Goal: Browse casually: Explore the website without a specific task or goal

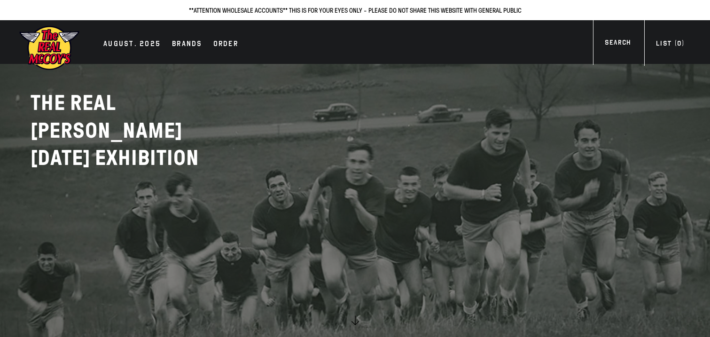
scroll to position [19, 0]
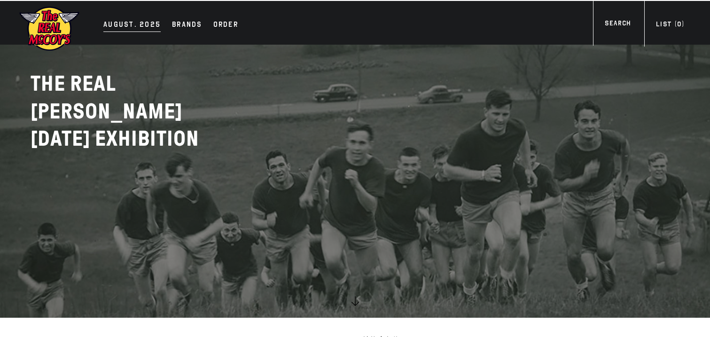
click at [141, 26] on div "AUGUST. 2025" at bounding box center [131, 25] width 57 height 13
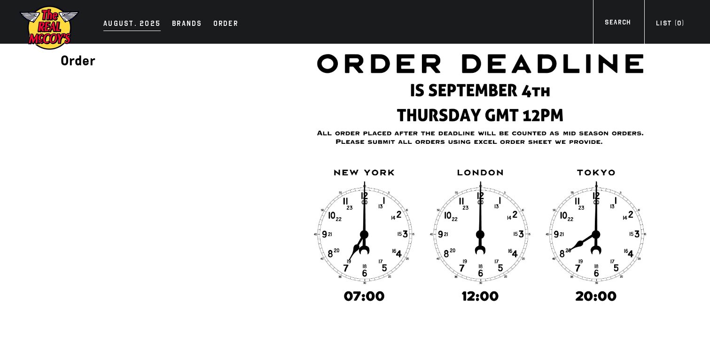
click at [135, 19] on div "AUGUST. 2025" at bounding box center [131, 24] width 57 height 13
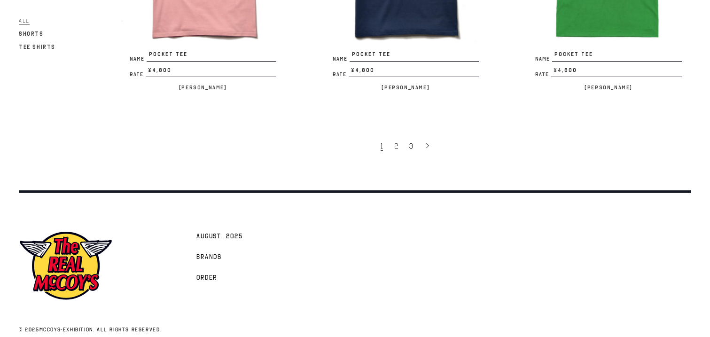
scroll to position [1885, 0]
click at [396, 142] on span "2" at bounding box center [396, 146] width 4 height 9
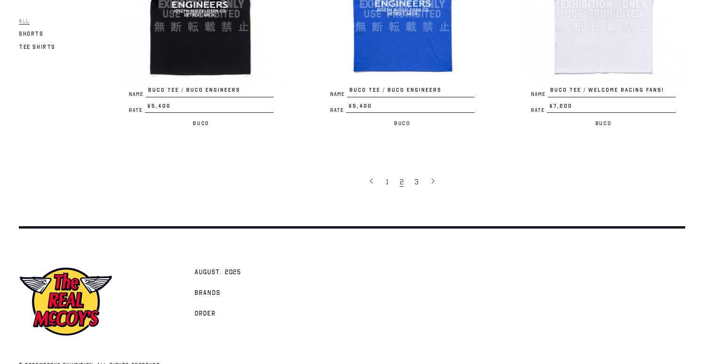
scroll to position [1859, 0]
click at [416, 178] on span "3" at bounding box center [416, 182] width 4 height 9
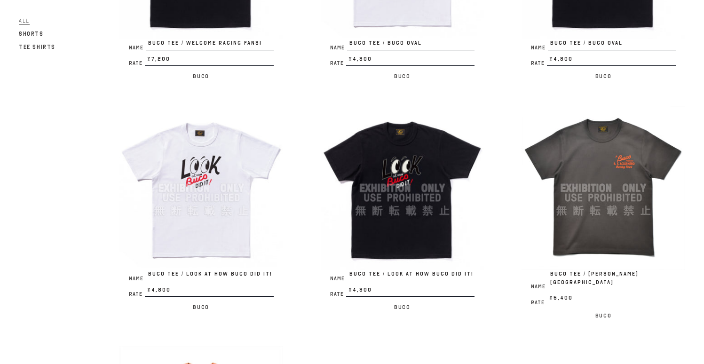
scroll to position [256, 0]
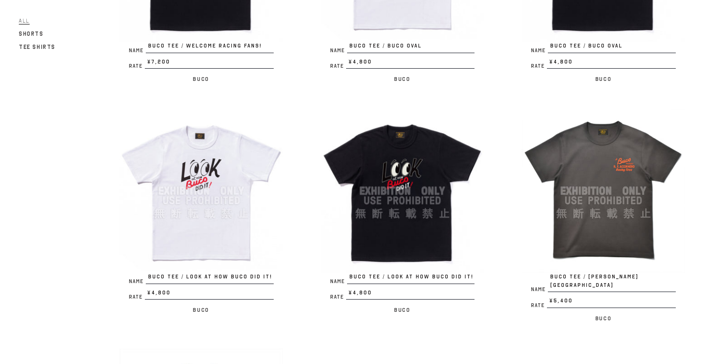
click at [223, 169] on img at bounding box center [201, 191] width 164 height 164
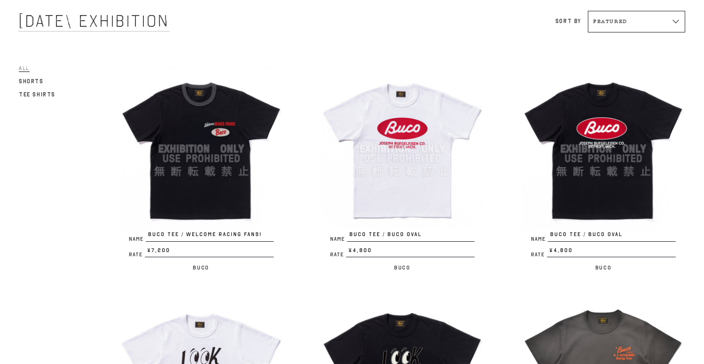
scroll to position [67, 0]
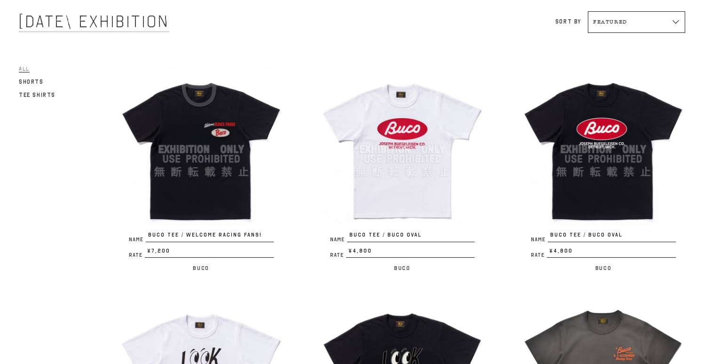
click at [248, 141] on img at bounding box center [201, 150] width 164 height 164
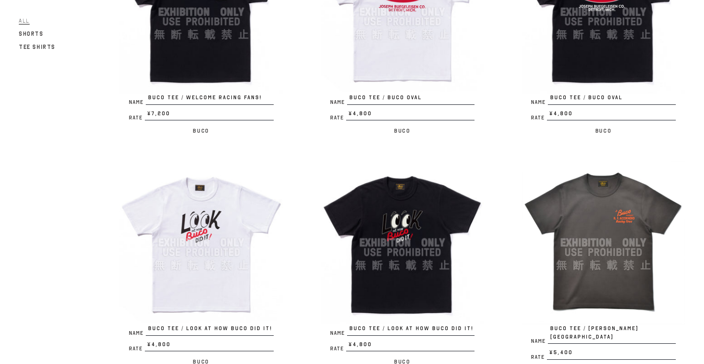
scroll to position [261, 0]
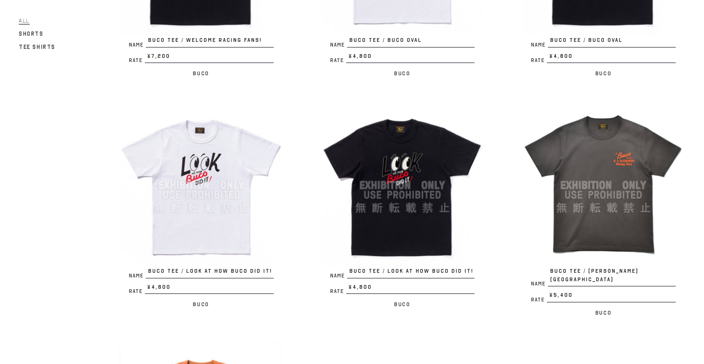
click at [414, 181] on img at bounding box center [403, 185] width 164 height 164
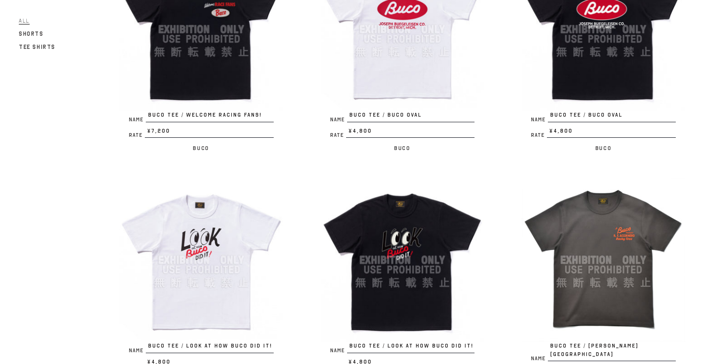
scroll to position [167, 0]
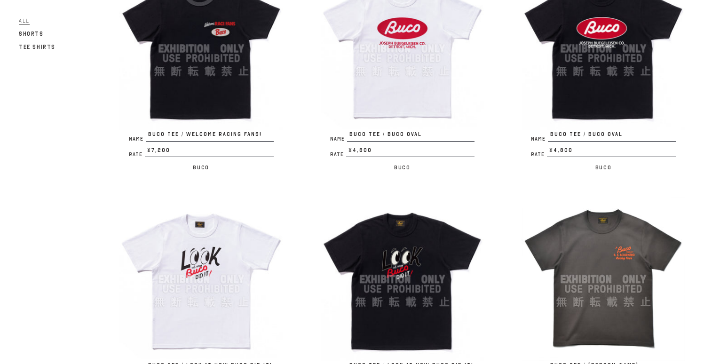
click at [199, 65] on img at bounding box center [201, 49] width 164 height 164
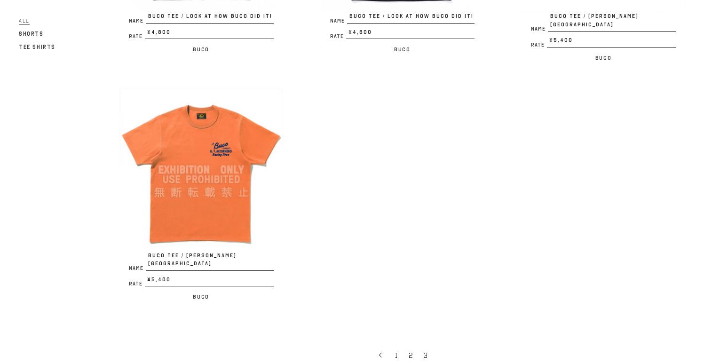
scroll to position [514, 0]
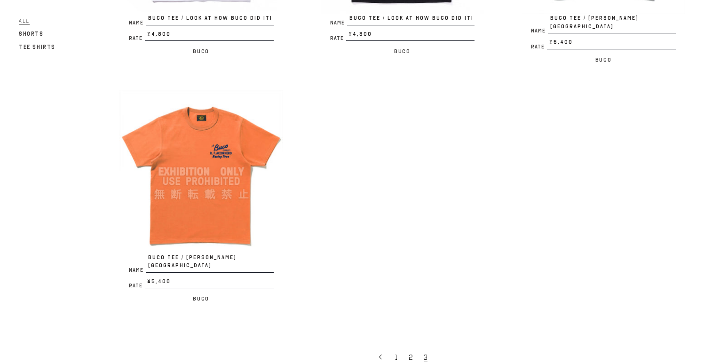
click at [197, 167] on img at bounding box center [201, 172] width 164 height 164
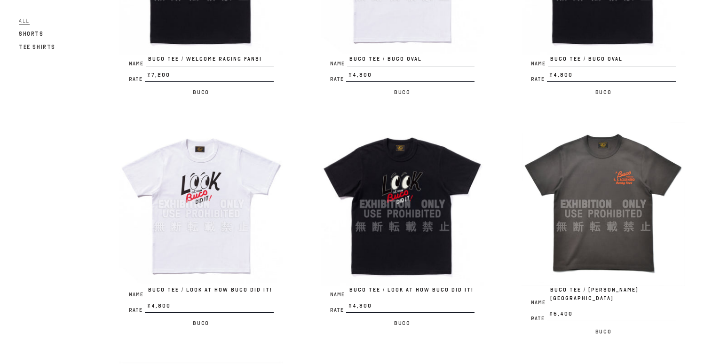
scroll to position [221, 0]
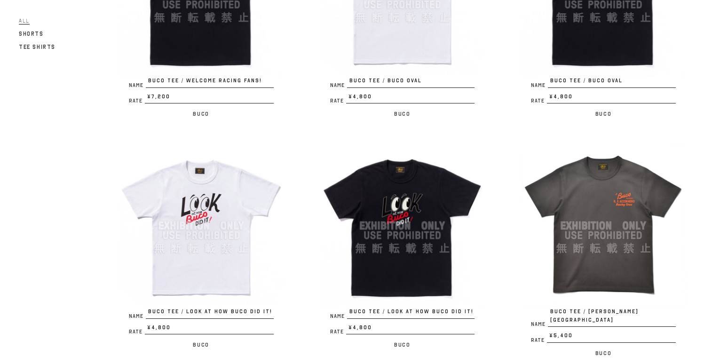
click at [591, 243] on img at bounding box center [603, 226] width 164 height 164
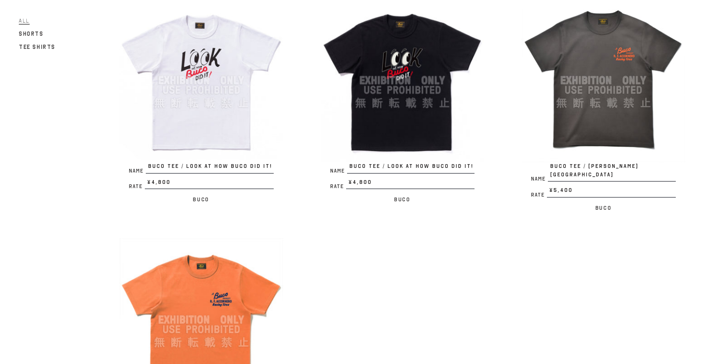
scroll to position [326, 0]
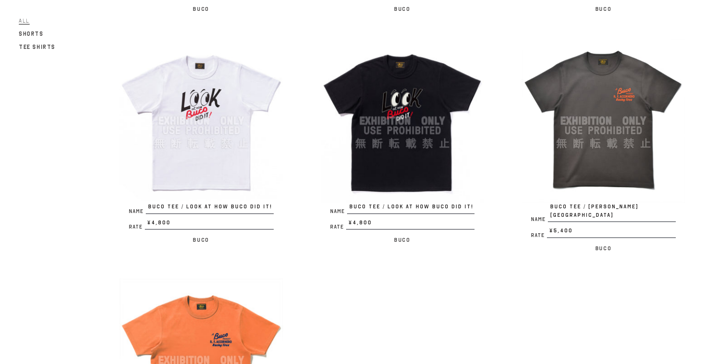
click at [610, 146] on img at bounding box center [603, 121] width 164 height 164
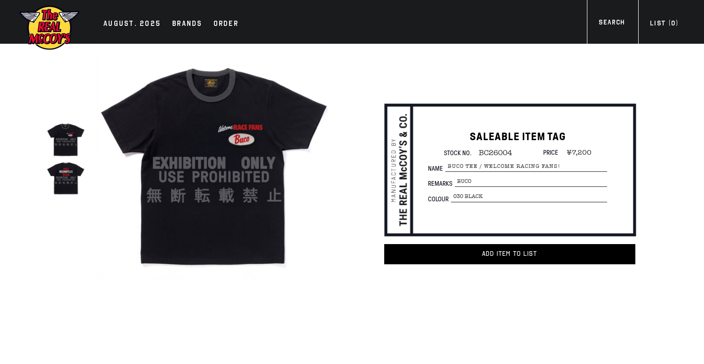
click at [64, 173] on img at bounding box center [66, 177] width 39 height 39
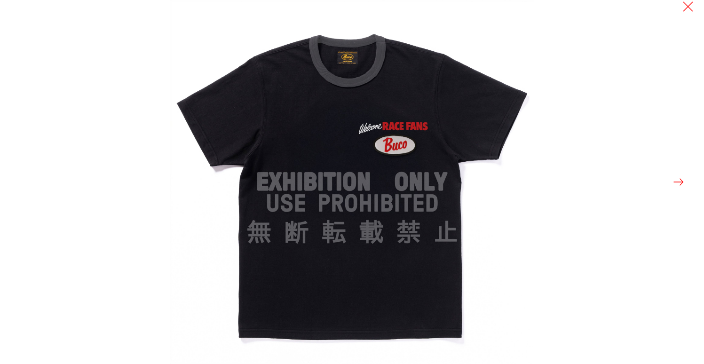
click at [680, 181] on button at bounding box center [678, 181] width 13 height 13
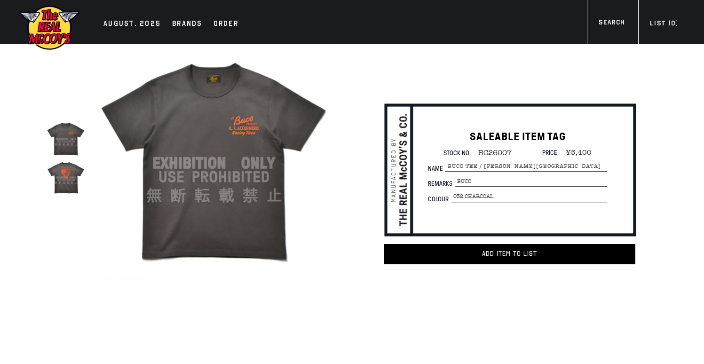
click at [65, 172] on img at bounding box center [66, 177] width 39 height 39
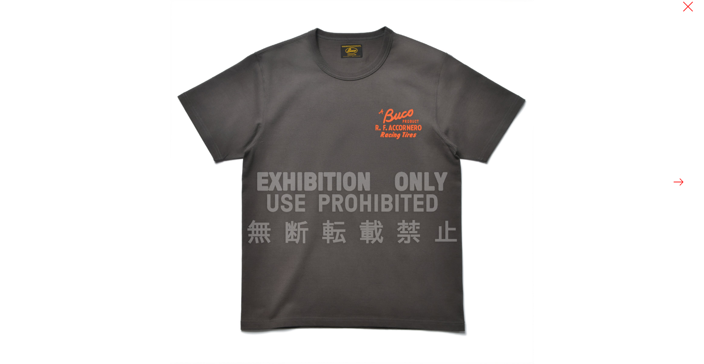
click at [675, 181] on button at bounding box center [678, 181] width 13 height 13
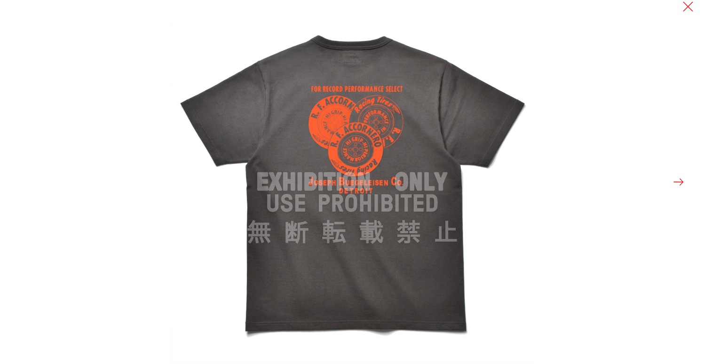
click at [675, 181] on button at bounding box center [678, 181] width 13 height 13
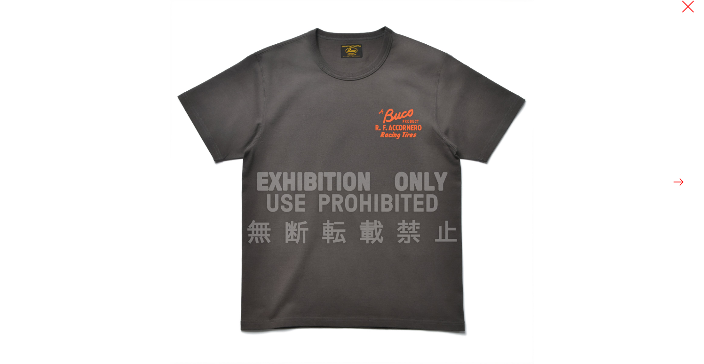
click at [687, 5] on button at bounding box center [687, 6] width 13 height 13
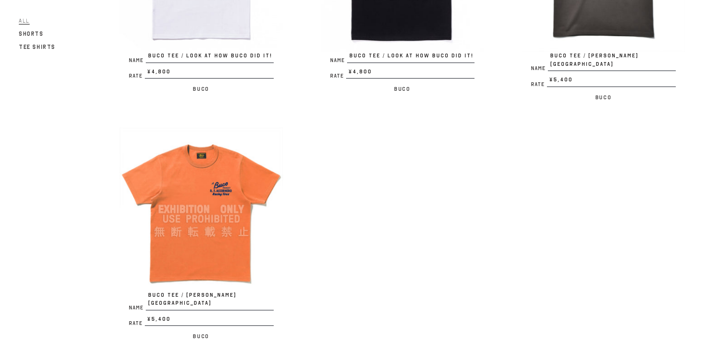
scroll to position [636, 0]
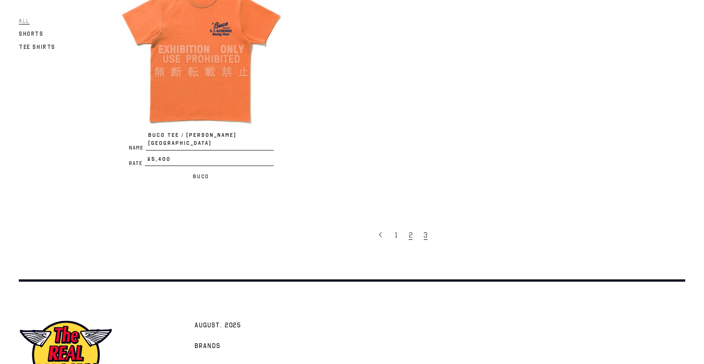
click at [410, 230] on span "2" at bounding box center [410, 234] width 4 height 9
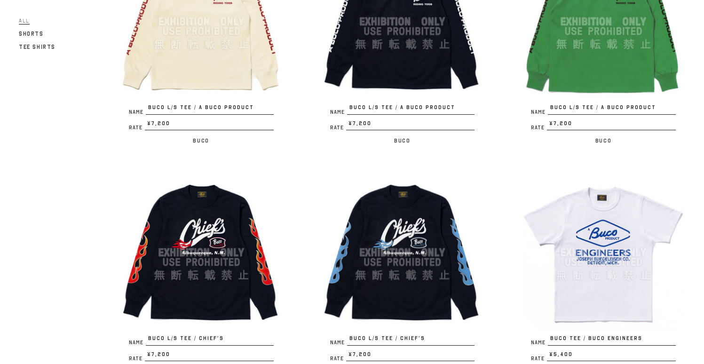
scroll to position [1382, 0]
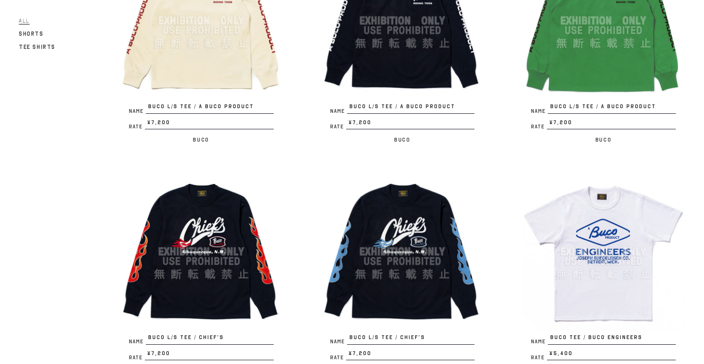
click at [182, 221] on img at bounding box center [201, 252] width 164 height 164
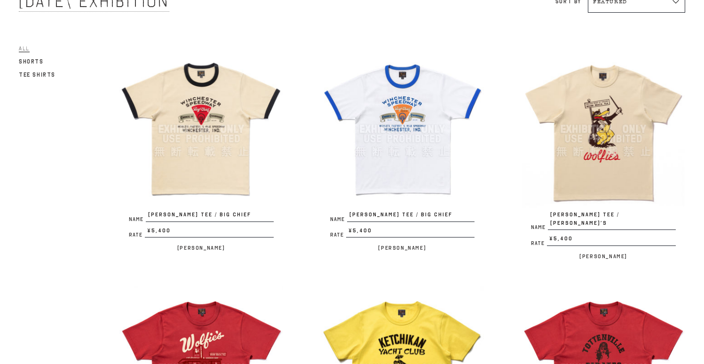
scroll to position [88, 0]
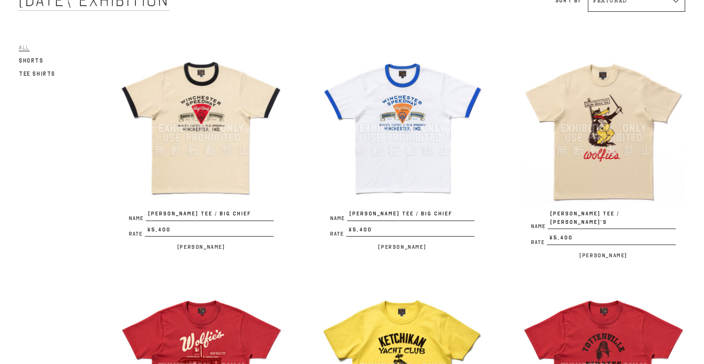
click at [373, 100] on img at bounding box center [403, 129] width 164 height 164
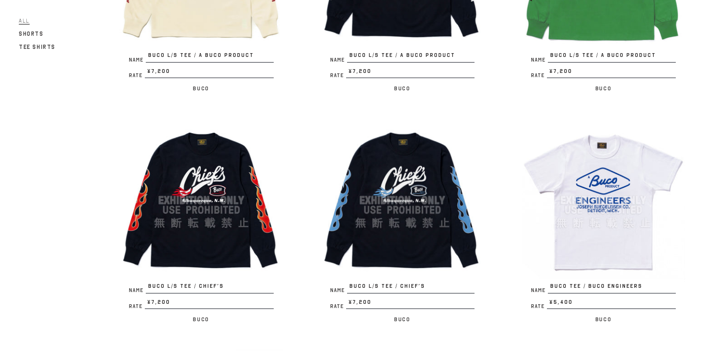
scroll to position [1454, 0]
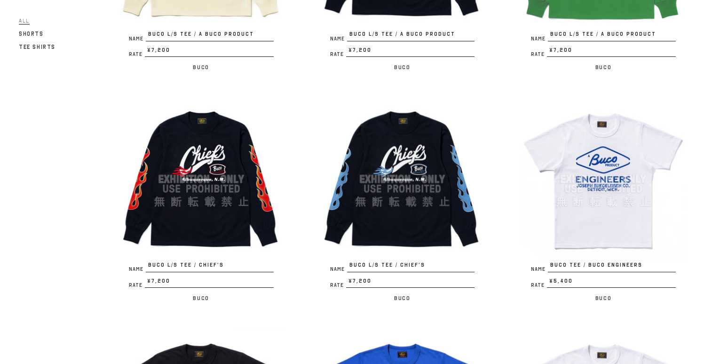
click at [379, 153] on img at bounding box center [403, 179] width 164 height 164
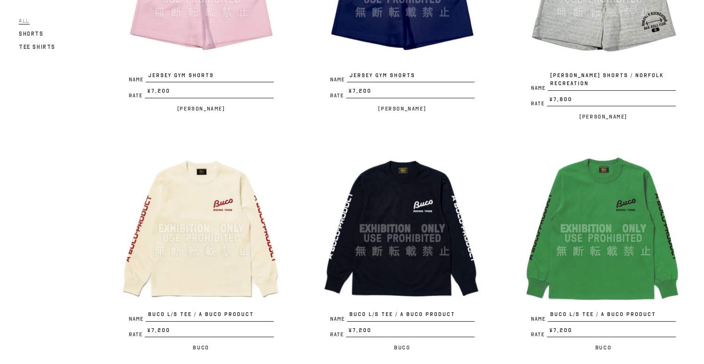
scroll to position [1180, 0]
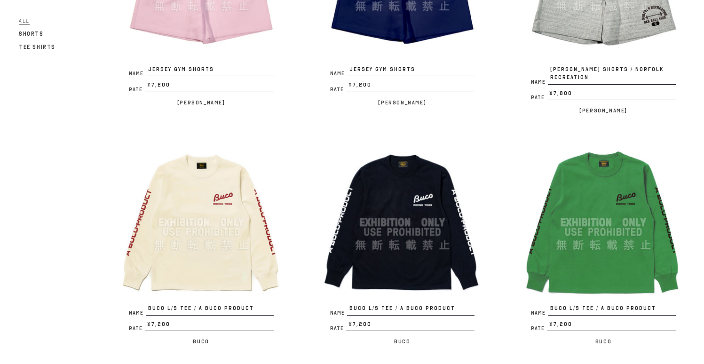
click at [413, 185] on img at bounding box center [403, 223] width 164 height 164
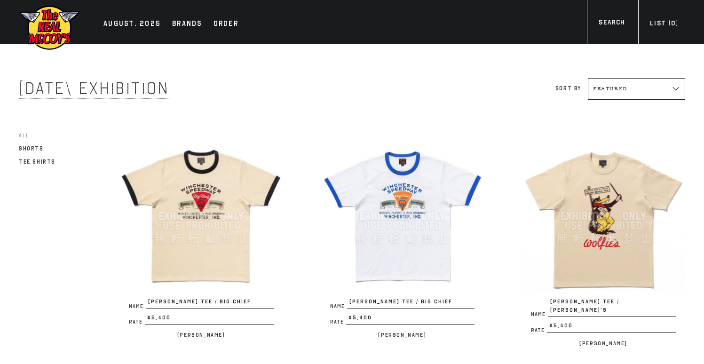
scroll to position [0, 0]
click at [119, 25] on div "AUGUST. 2025" at bounding box center [131, 24] width 57 height 13
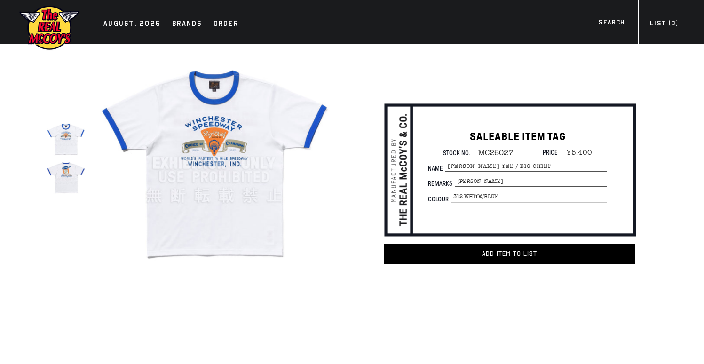
click at [64, 176] on img at bounding box center [66, 177] width 39 height 39
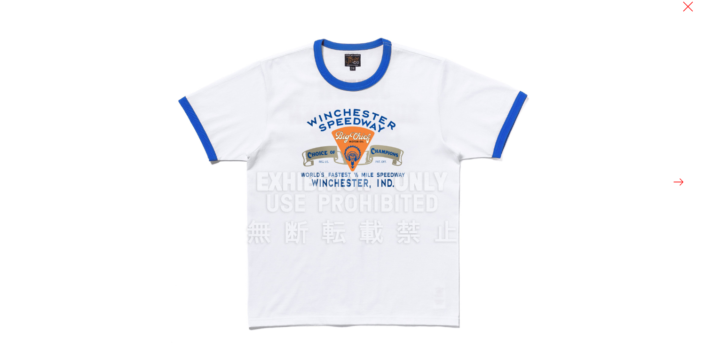
click at [678, 182] on button at bounding box center [678, 181] width 13 height 13
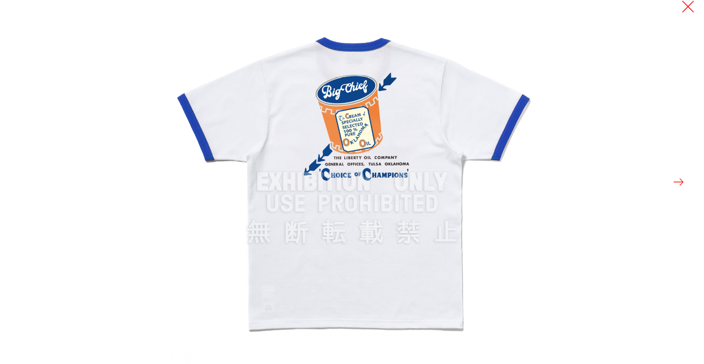
click at [687, 5] on button at bounding box center [687, 6] width 13 height 13
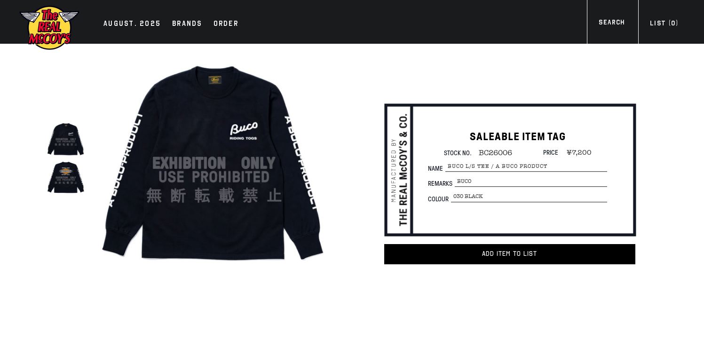
click at [63, 175] on img at bounding box center [66, 177] width 39 height 39
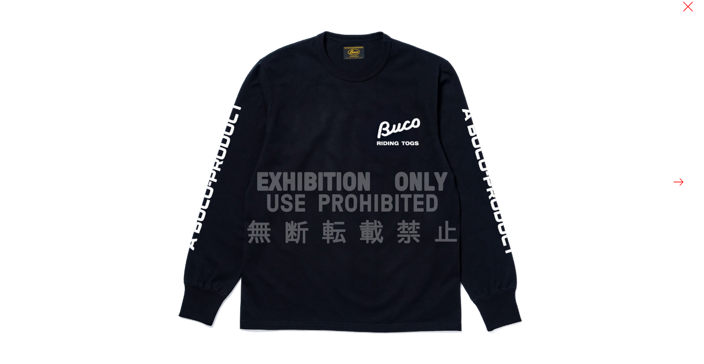
click at [677, 180] on button at bounding box center [678, 181] width 13 height 13
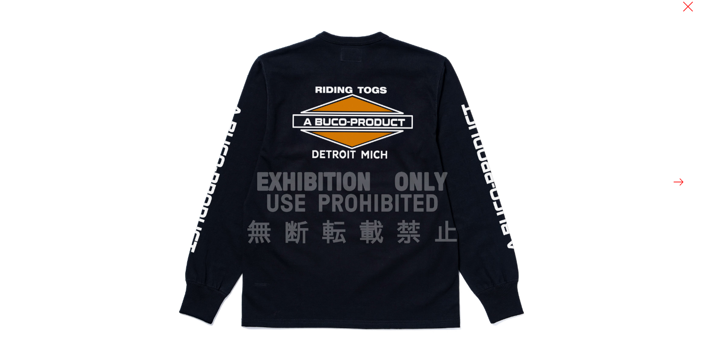
click at [677, 180] on button at bounding box center [678, 181] width 13 height 13
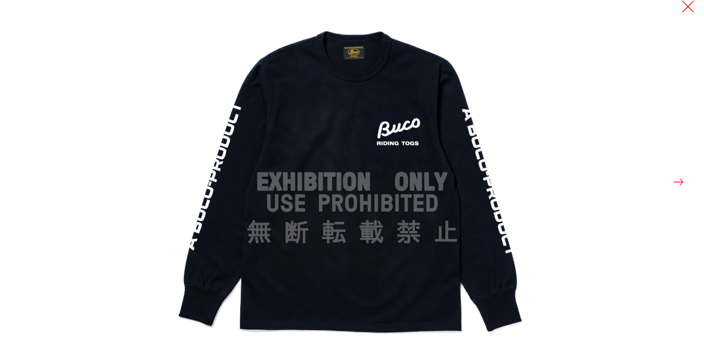
click at [687, 7] on button at bounding box center [687, 6] width 13 height 13
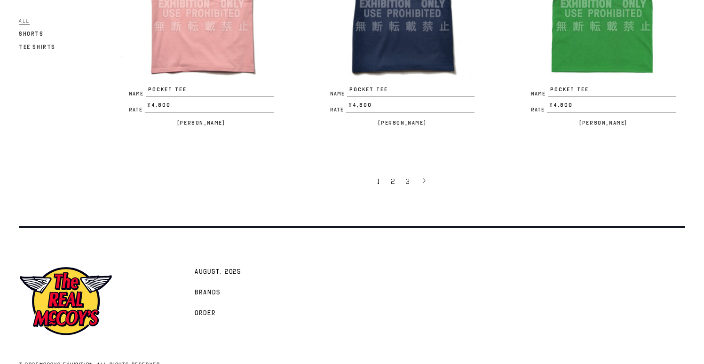
scroll to position [1843, 0]
click at [409, 172] on link "3" at bounding box center [408, 182] width 15 height 20
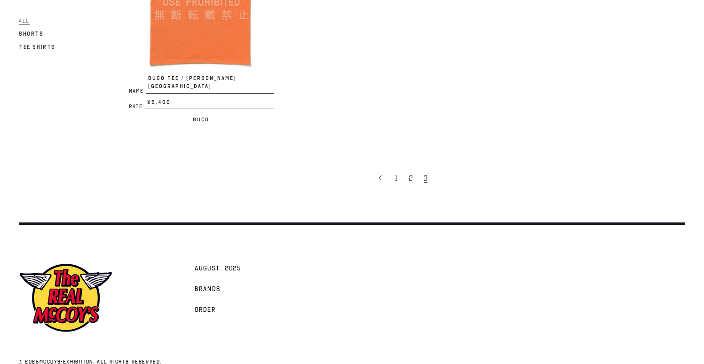
scroll to position [693, 0]
click at [395, 174] on span "1" at bounding box center [396, 178] width 2 height 9
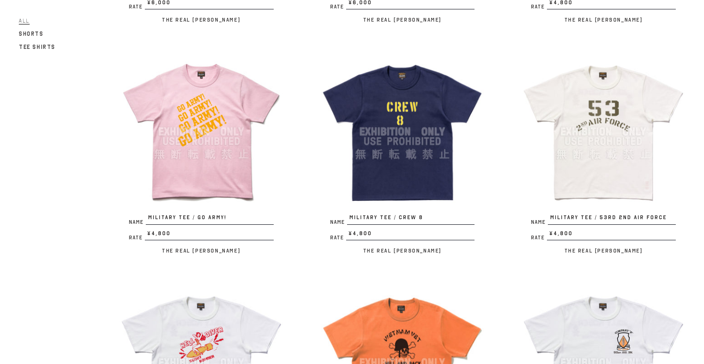
scroll to position [795, 0]
